Goal: Task Accomplishment & Management: Complete application form

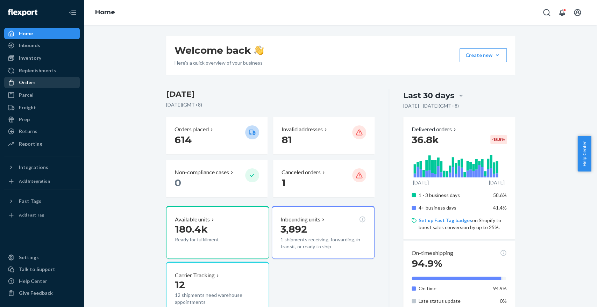
click at [46, 82] on div "Orders" at bounding box center [42, 83] width 74 height 10
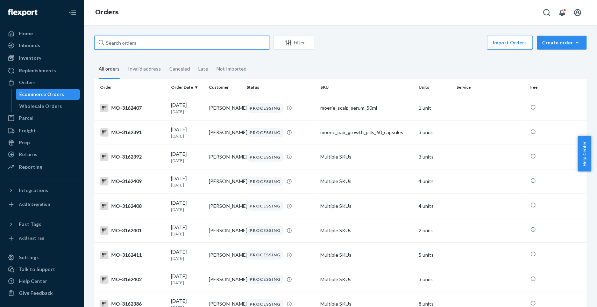
click at [165, 47] on input "text" at bounding box center [181, 43] width 175 height 14
paste input "[PERSON_NAME]"
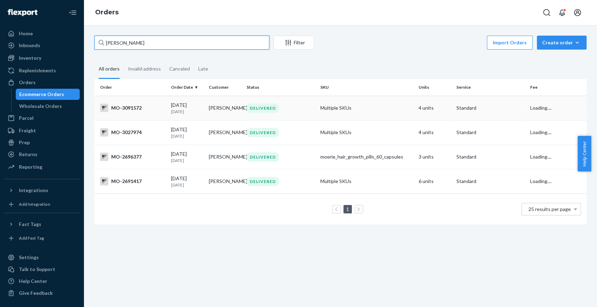
type input "[PERSON_NAME]"
click at [321, 114] on td "Multiple SKUs" at bounding box center [367, 108] width 98 height 24
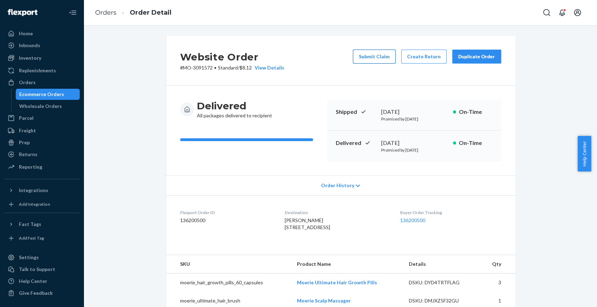
click at [358, 56] on button "Submit Claim" at bounding box center [374, 57] width 43 height 14
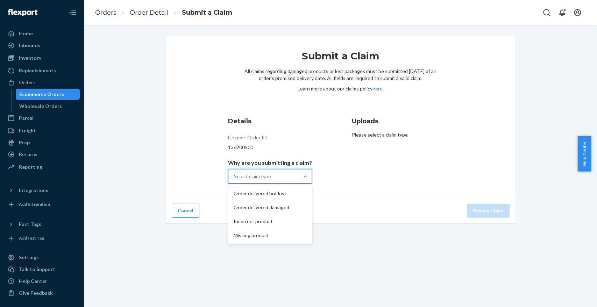
click at [293, 177] on div "Select claim type" at bounding box center [263, 177] width 71 height 14
click at [235, 177] on input "Why are you submitting a claim? option Order delivered but lost focused, 1 of 4…" at bounding box center [234, 176] width 1 height 7
click at [271, 240] on div "Missing product" at bounding box center [269, 236] width 81 height 14
click at [235, 180] on input "Why are you submitting a claim? option Missing product focused, 4 of 4. 4 resul…" at bounding box center [234, 176] width 1 height 7
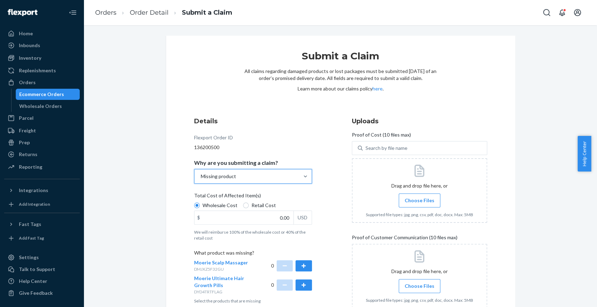
click at [251, 206] on span "Retail Cost" at bounding box center [263, 205] width 24 height 7
click at [248, 206] on input "Retail Cost" at bounding box center [246, 206] width 6 height 6
radio input "true"
radio input "false"
click at [282, 219] on input "0.00" at bounding box center [243, 217] width 99 height 13
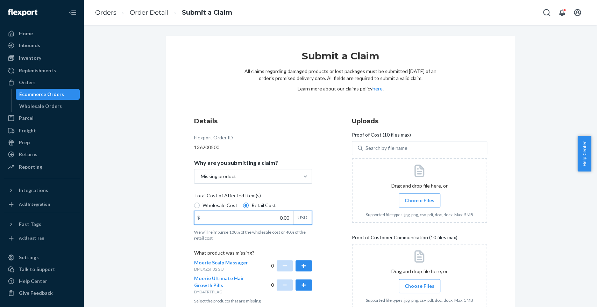
click at [282, 219] on input "0.00" at bounding box center [243, 217] width 99 height 13
type input "40.80"
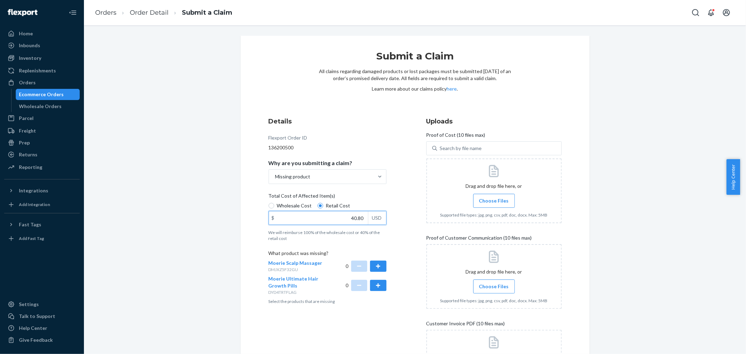
scroll to position [95, 0]
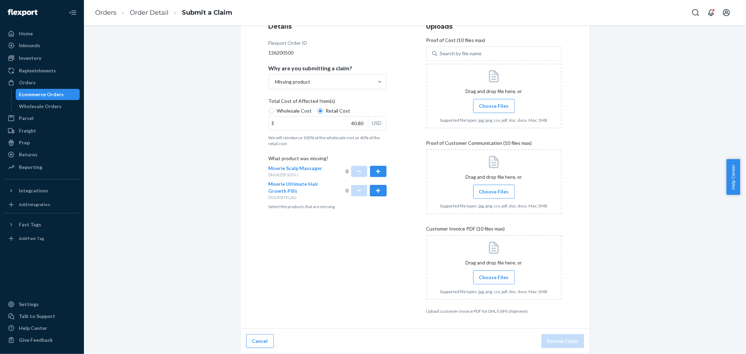
click at [375, 190] on button "button" at bounding box center [378, 190] width 16 height 11
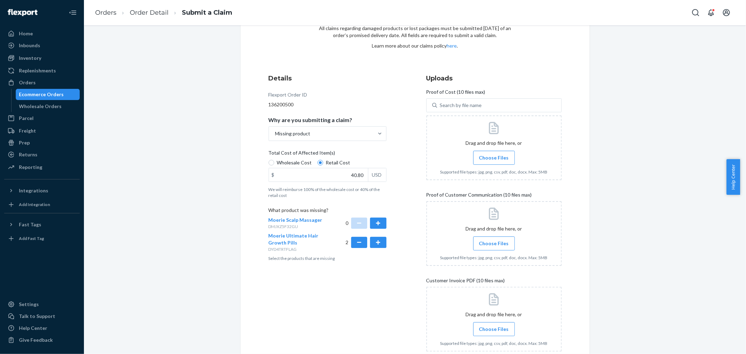
click at [497, 149] on div at bounding box center [493, 147] width 135 height 65
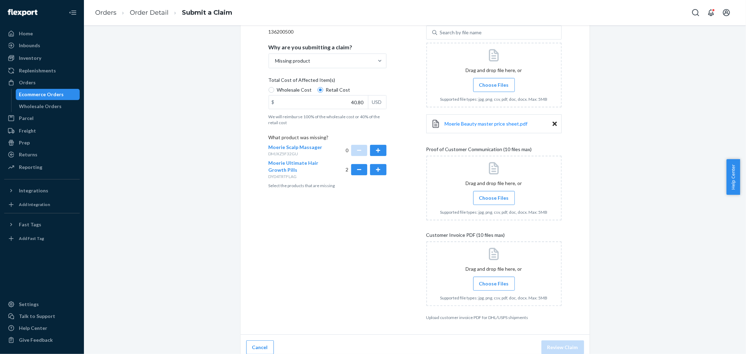
scroll to position [122, 0]
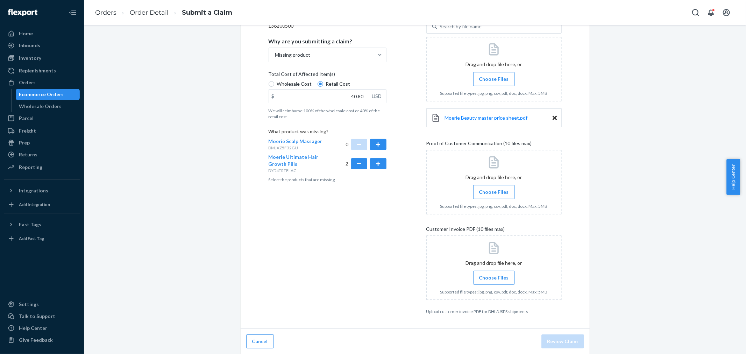
click at [486, 187] on label "Choose Files" at bounding box center [494, 192] width 42 height 14
click at [494, 188] on input "Choose Files" at bounding box center [494, 192] width 0 height 8
click at [480, 193] on span "Choose Files" at bounding box center [494, 192] width 30 height 7
click at [494, 193] on input "Choose Files" at bounding box center [494, 192] width 0 height 8
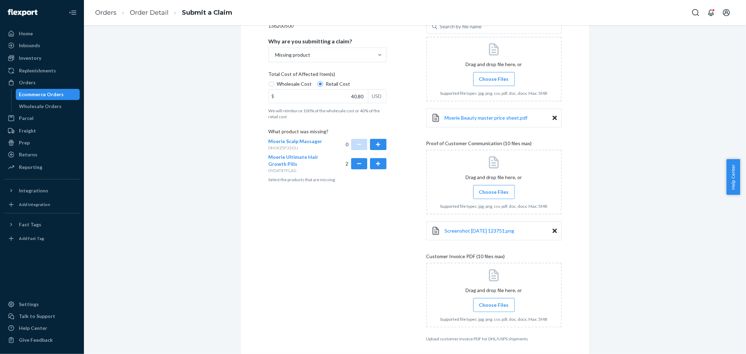
click at [494, 189] on span "Choose Files" at bounding box center [494, 192] width 30 height 7
click at [494, 189] on input "Choose Files" at bounding box center [494, 192] width 0 height 8
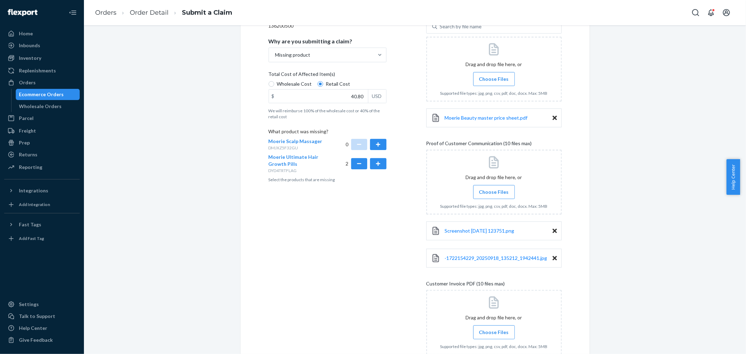
click at [497, 191] on span "Choose Files" at bounding box center [494, 192] width 30 height 7
click at [494, 191] on input "Choose Files" at bounding box center [494, 192] width 0 height 8
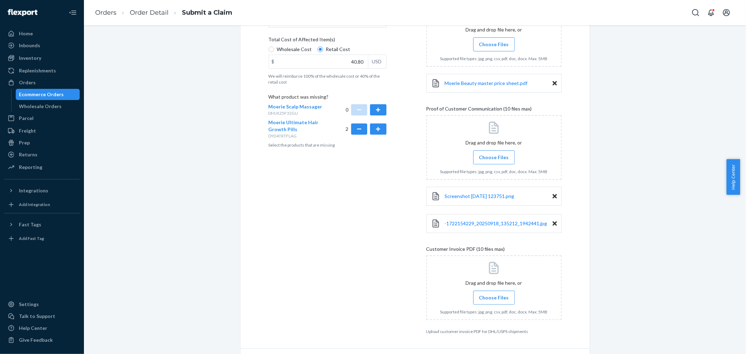
scroll to position [177, 0]
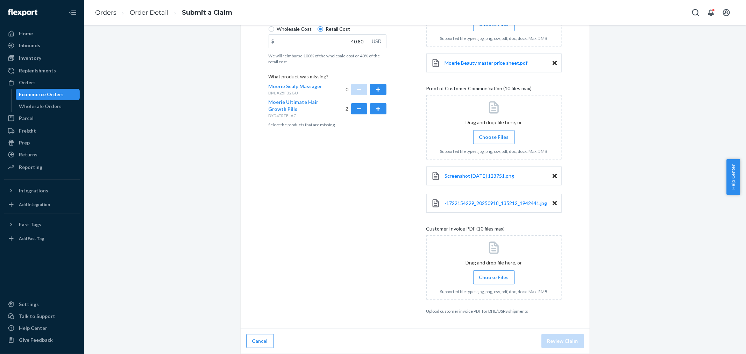
click at [487, 280] on span "Choose Files" at bounding box center [494, 277] width 30 height 7
click at [494, 280] on input "Choose Files" at bounding box center [494, 278] width 0 height 8
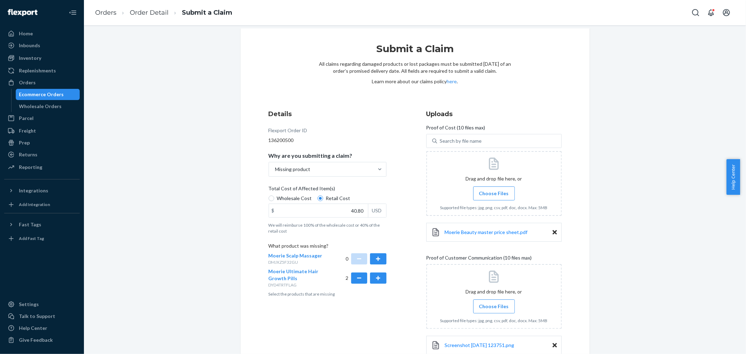
scroll to position [0, 0]
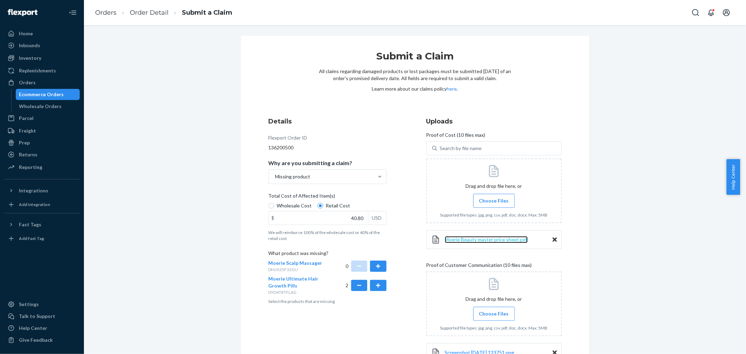
click at [462, 240] on span "Moerie Beauty master price sheet.pdf" at bounding box center [486, 239] width 83 height 6
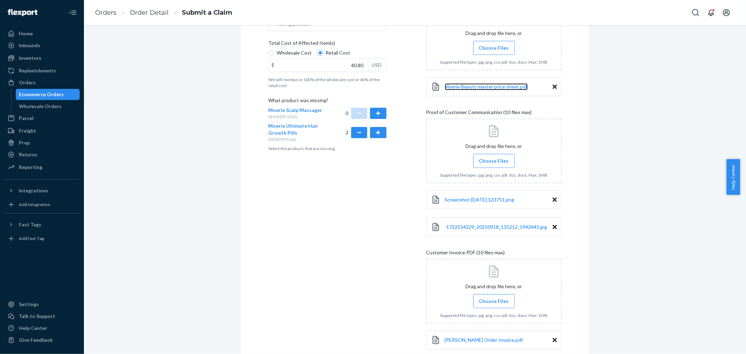
scroll to position [204, 0]
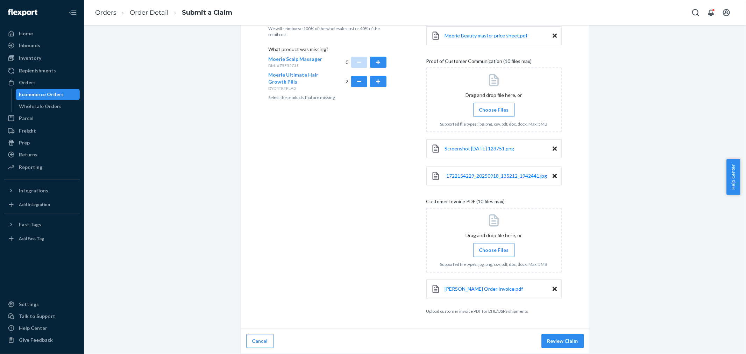
drag, startPoint x: 572, startPoint y: 341, endPoint x: 614, endPoint y: 347, distance: 42.0
click at [572, 307] on button "Review Claim" at bounding box center [562, 341] width 43 height 14
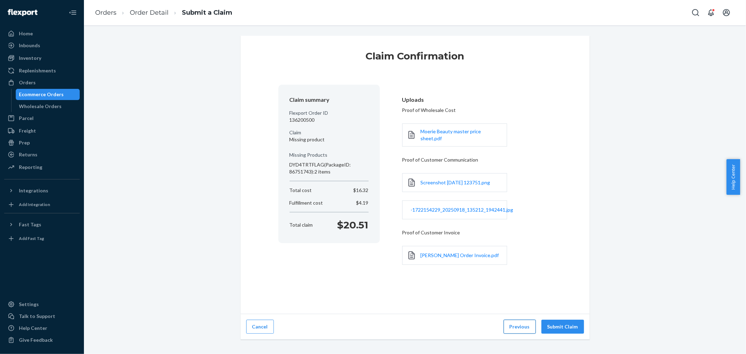
click at [515, 307] on button "Previous" at bounding box center [520, 327] width 32 height 14
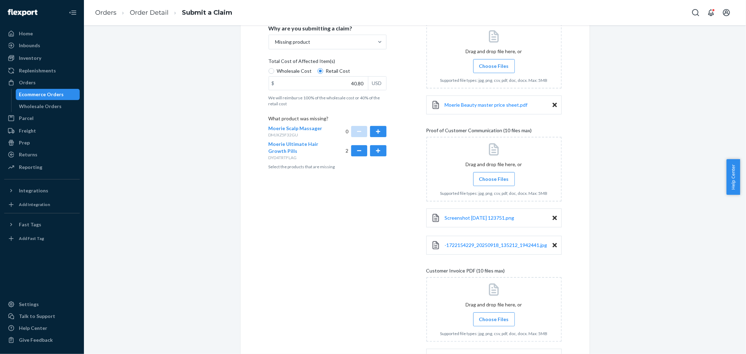
scroll to position [204, 0]
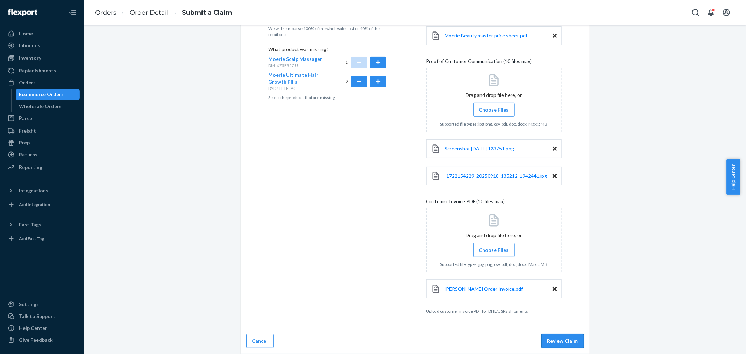
click at [565, 307] on button "Review Claim" at bounding box center [562, 341] width 43 height 14
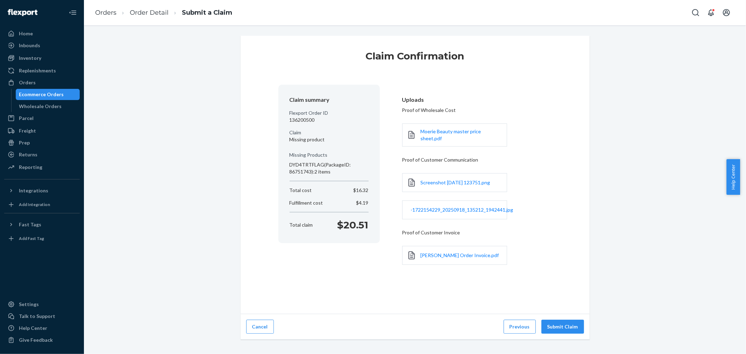
scroll to position [0, 0]
click at [567, 307] on button "Submit Claim" at bounding box center [562, 327] width 43 height 14
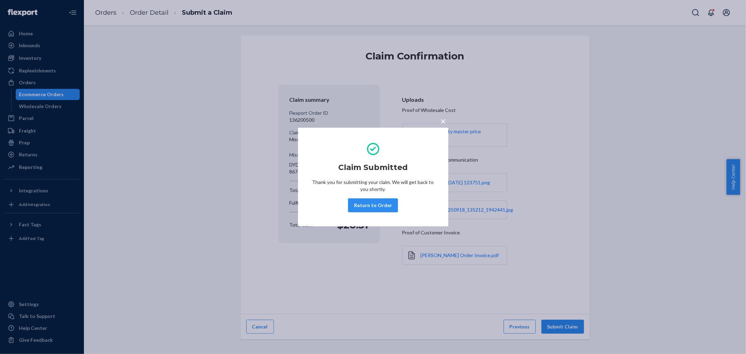
click at [444, 123] on span "×" at bounding box center [444, 121] width 6 height 12
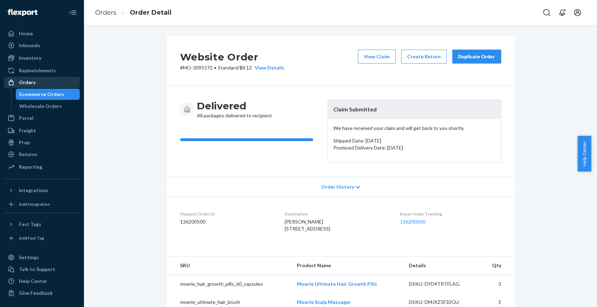
click at [63, 73] on div "Replenishments" at bounding box center [42, 71] width 74 height 10
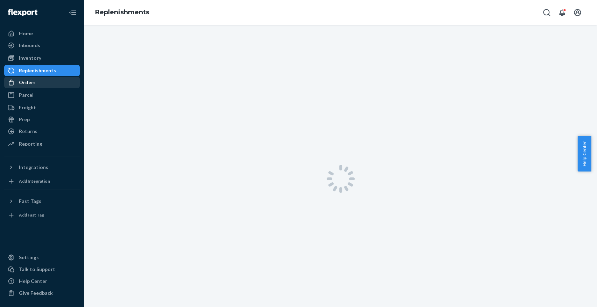
click at [52, 83] on div "Orders" at bounding box center [42, 83] width 74 height 10
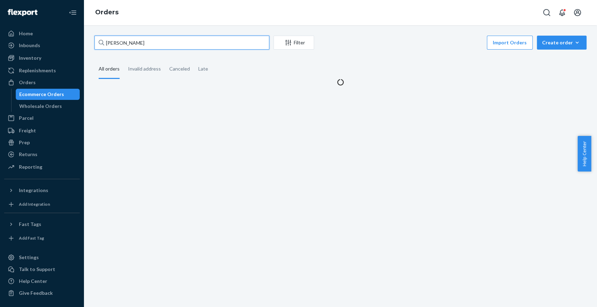
click at [176, 41] on input "[PERSON_NAME]" at bounding box center [181, 43] width 175 height 14
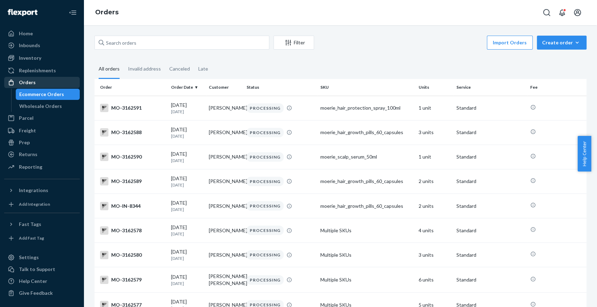
click at [36, 84] on div "Orders" at bounding box center [42, 83] width 74 height 10
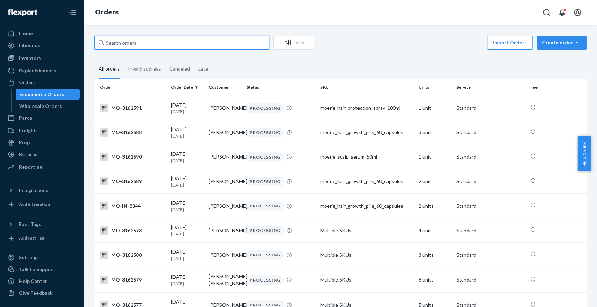
click at [244, 42] on input "text" at bounding box center [181, 43] width 175 height 14
paste input "[PERSON_NAME]"
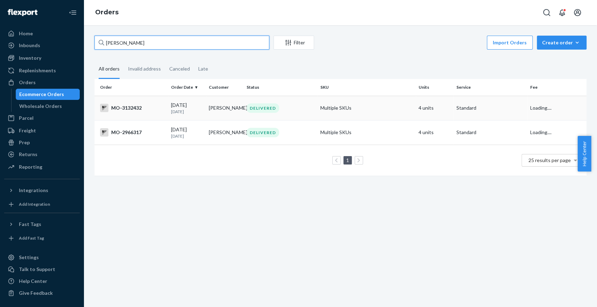
type input "[PERSON_NAME]"
click at [305, 104] on div "DELIVERED" at bounding box center [280, 108] width 71 height 9
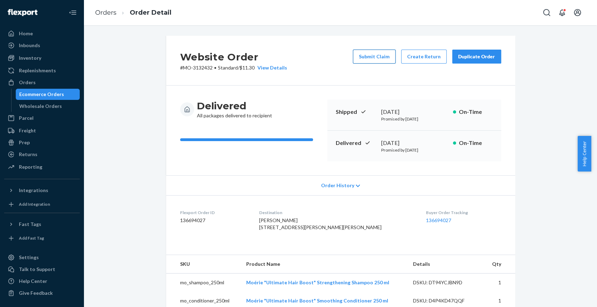
click at [377, 58] on button "Submit Claim" at bounding box center [374, 57] width 43 height 14
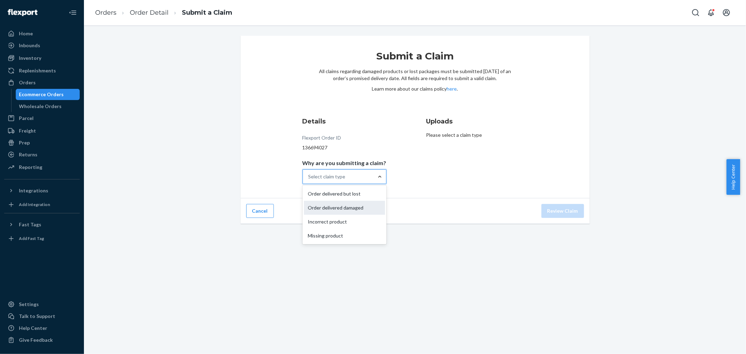
click at [354, 205] on div "Order delivered damaged" at bounding box center [344, 208] width 81 height 14
click at [309, 180] on input "Why are you submitting a claim? option Order delivered damaged focused, 2 of 4.…" at bounding box center [309, 176] width 1 height 7
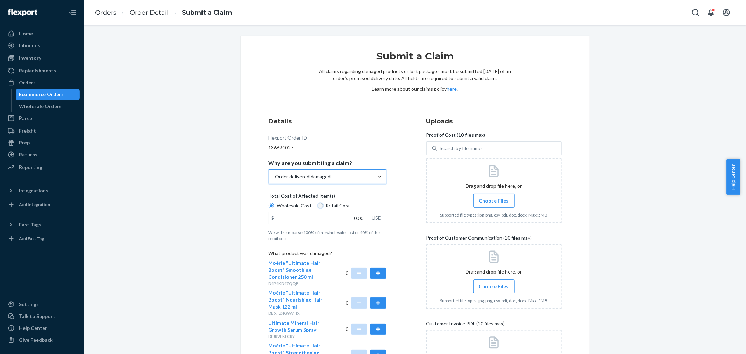
click at [318, 203] on input "Retail Cost" at bounding box center [321, 206] width 6 height 6
radio input "true"
click at [359, 219] on input "0.00" at bounding box center [318, 217] width 99 height 13
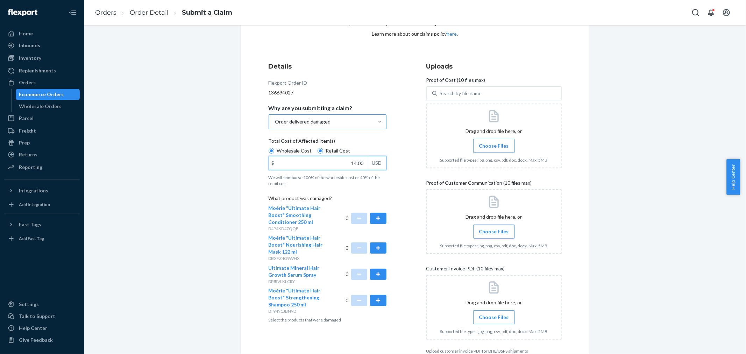
scroll to position [95, 0]
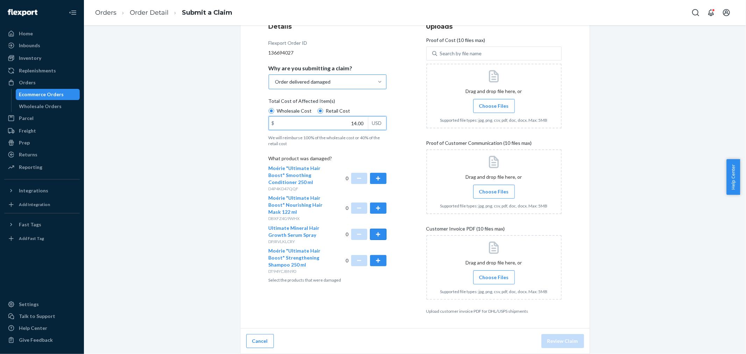
type input "14.00"
click at [373, 235] on button "button" at bounding box center [378, 234] width 16 height 11
click at [488, 98] on div at bounding box center [493, 96] width 135 height 65
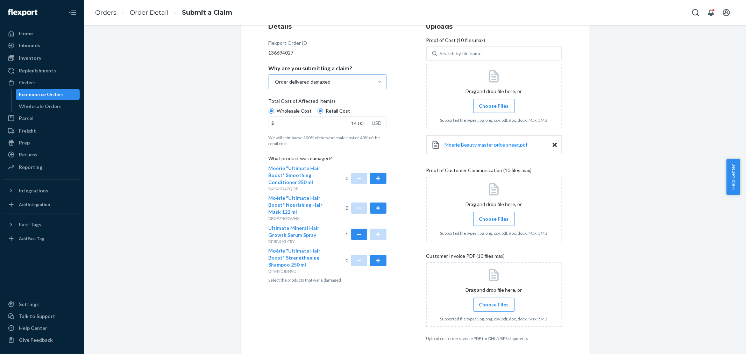
click at [490, 219] on span "Choose Files" at bounding box center [494, 218] width 30 height 7
click at [494, 219] on input "Choose Files" at bounding box center [494, 219] width 0 height 8
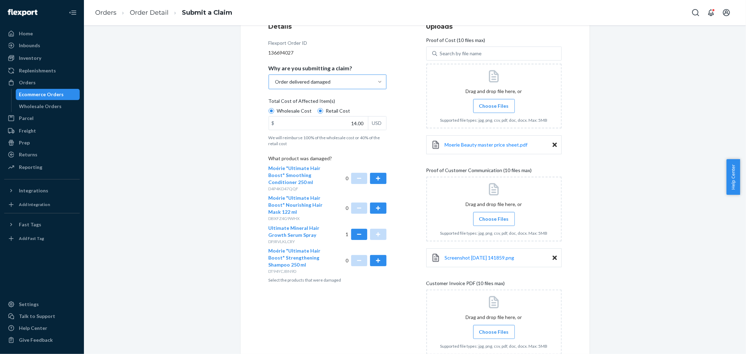
click at [497, 215] on span "Choose Files" at bounding box center [494, 218] width 30 height 7
click at [494, 215] on input "Choose Files" at bounding box center [494, 219] width 0 height 8
click at [491, 218] on span "Choose Files" at bounding box center [494, 218] width 30 height 7
click at [494, 218] on input "Choose Files" at bounding box center [494, 219] width 0 height 8
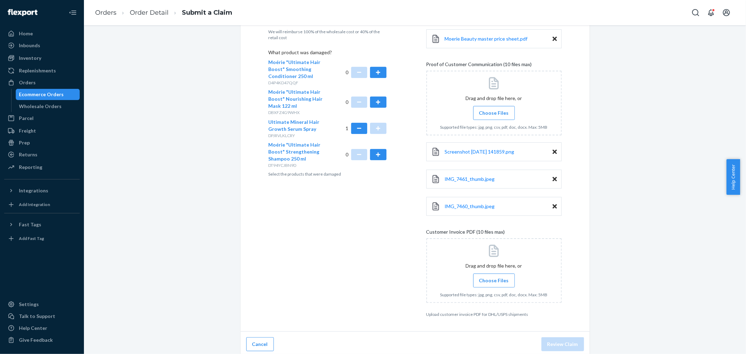
scroll to position [204, 0]
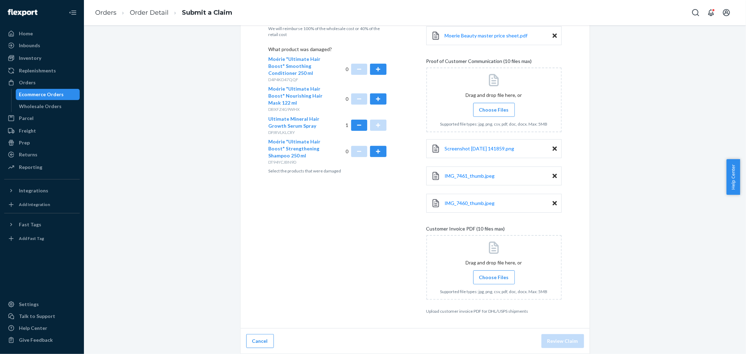
click at [499, 275] on span "Choose Files" at bounding box center [494, 277] width 30 height 7
click at [494, 275] on input "Choose Files" at bounding box center [494, 278] width 0 height 8
click at [497, 277] on span "Choose Files" at bounding box center [494, 277] width 30 height 7
click at [494, 277] on input "Choose Files" at bounding box center [494, 278] width 0 height 8
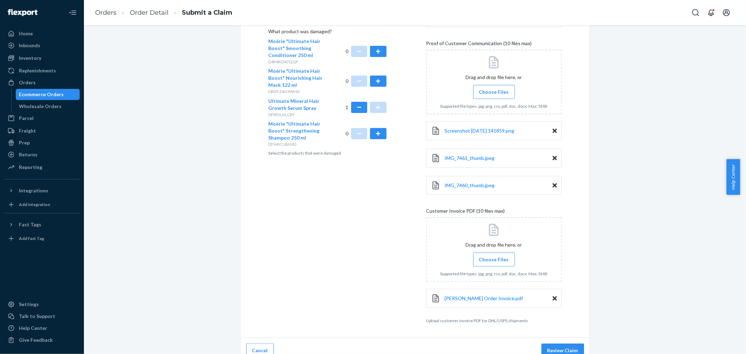
scroll to position [232, 0]
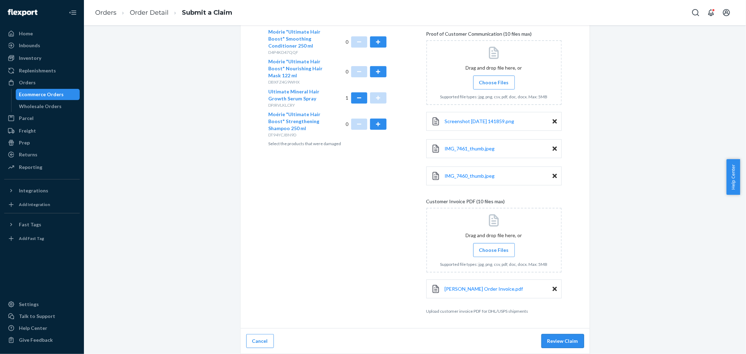
click at [568, 307] on button "Review Claim" at bounding box center [562, 341] width 43 height 14
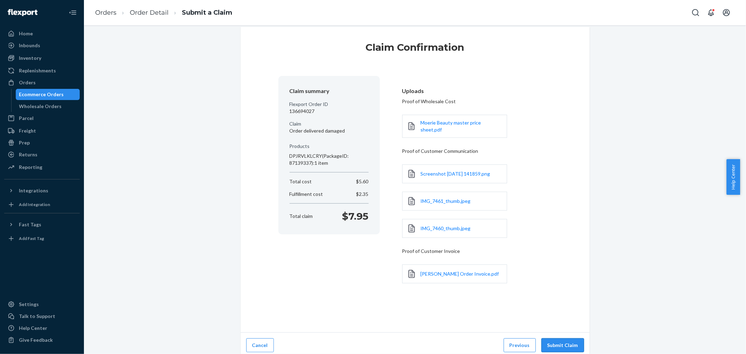
click at [563, 307] on button "Submit Claim" at bounding box center [562, 345] width 43 height 14
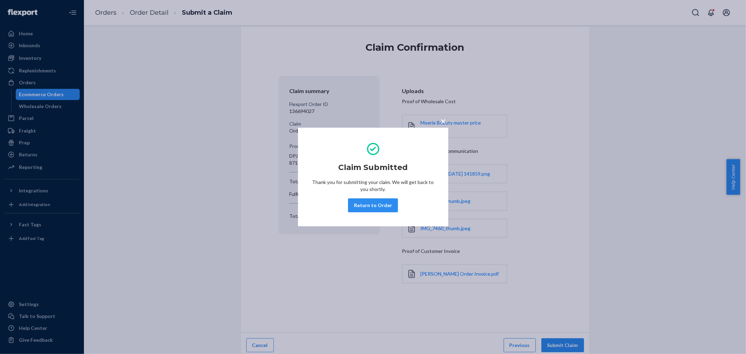
click at [445, 121] on span "×" at bounding box center [444, 121] width 6 height 12
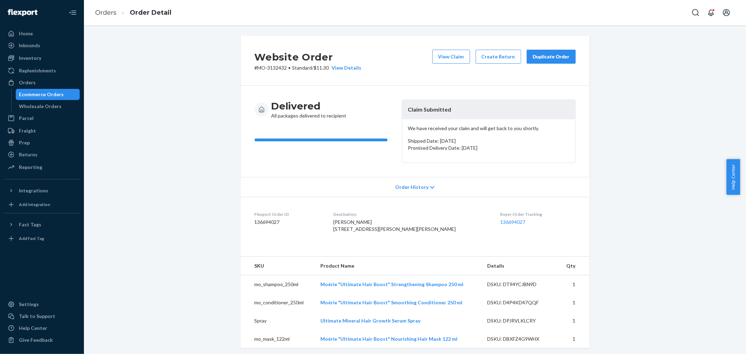
click at [272, 68] on p "# MO-3132432 • Standard / $11.30 View Details" at bounding box center [308, 67] width 107 height 7
copy p "3132432"
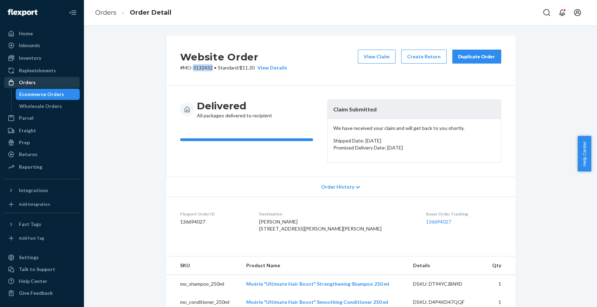
click at [48, 79] on div "Orders" at bounding box center [42, 83] width 74 height 10
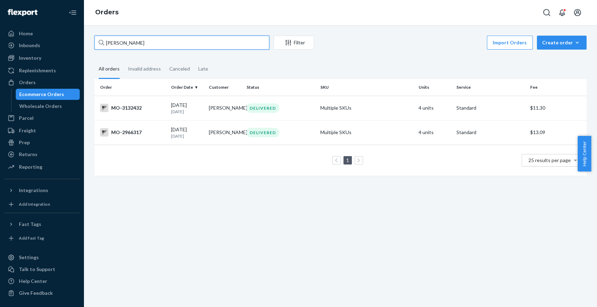
click at [146, 39] on input "[PERSON_NAME]" at bounding box center [181, 43] width 175 height 14
